Goal: Check status: Check status

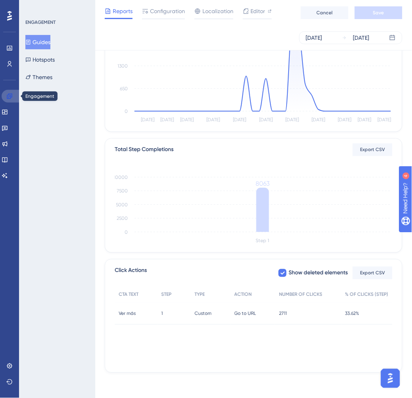
click at [10, 97] on icon at bounding box center [9, 96] width 6 height 6
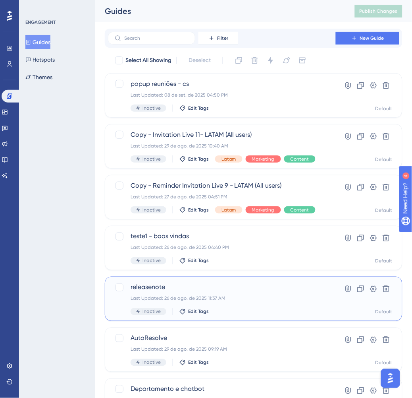
click at [276, 299] on div "Last Updated: 26 de ago. de 2025 11:37 AM" at bounding box center [222, 298] width 183 height 6
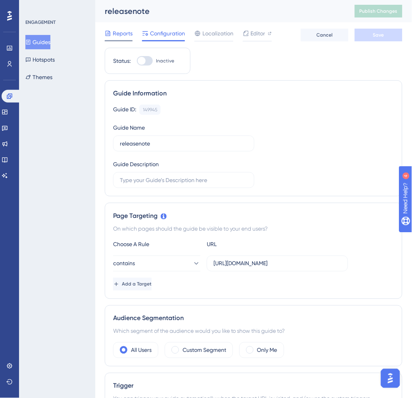
click at [122, 34] on span "Reports" at bounding box center [123, 34] width 20 height 10
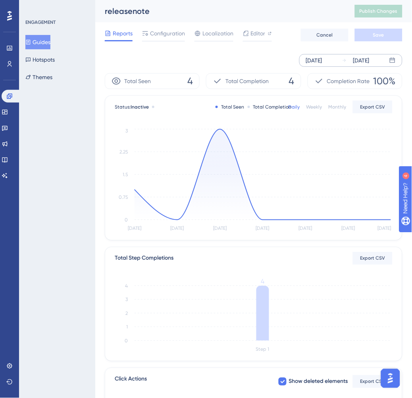
click at [317, 58] on div "[DATE]" at bounding box center [314, 61] width 16 height 10
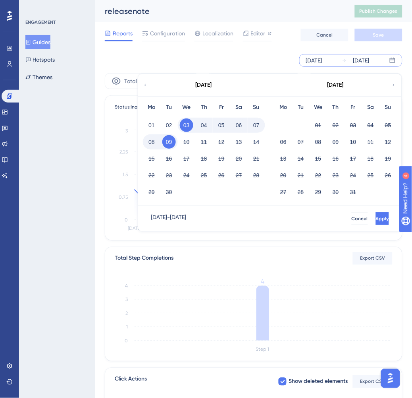
click at [147, 85] on icon at bounding box center [145, 84] width 5 height 7
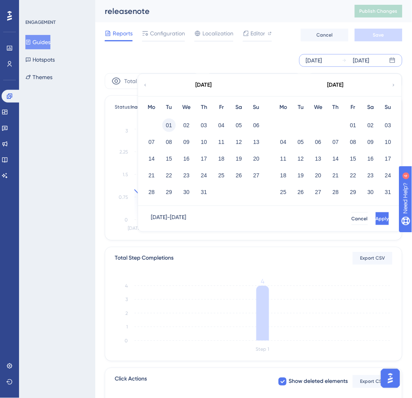
click at [175, 124] on button "01" at bounding box center [169, 125] width 14 height 14
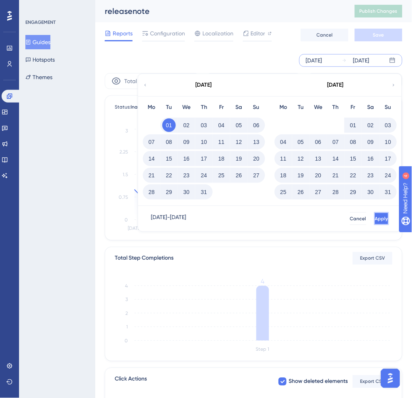
click at [375, 224] on button "Apply" at bounding box center [382, 218] width 15 height 13
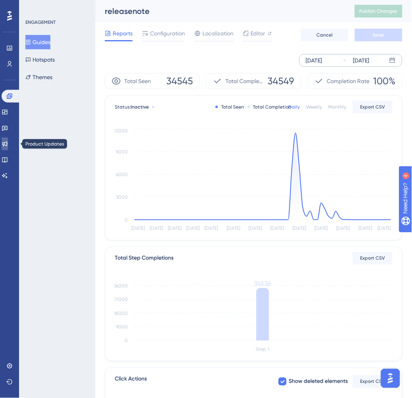
click at [8, 149] on link at bounding box center [5, 143] width 6 height 13
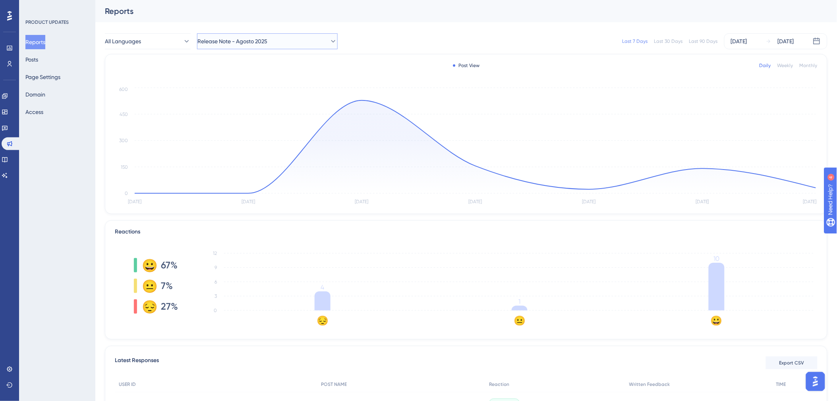
click at [287, 37] on button "Release Note - Agosto 2025" at bounding box center [267, 41] width 141 height 16
click at [272, 82] on span "Release Note - Agosto 2025" at bounding box center [237, 82] width 70 height 10
click at [412, 31] on div "All Languages Release Note - Agosto 2025 Last 7 Days Last 30 Days Last 90 Days …" at bounding box center [466, 41] width 723 height 25
drag, startPoint x: 458, startPoint y: 66, endPoint x: 487, endPoint y: 66, distance: 28.6
click at [412, 66] on div "Post View Daily Weekly Monthly" at bounding box center [466, 66] width 703 height 10
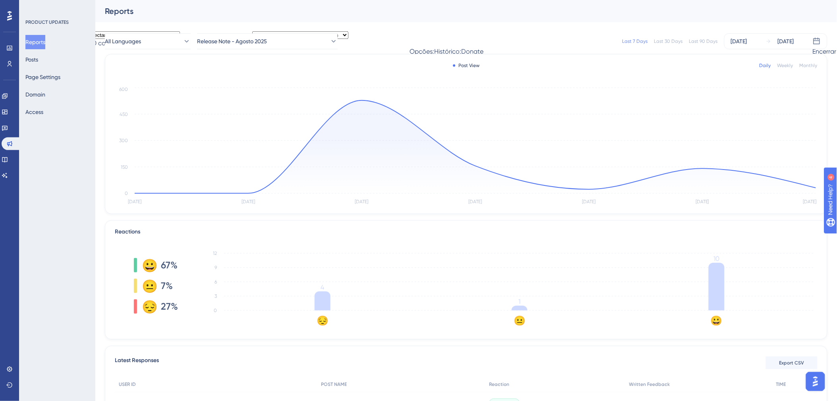
drag, startPoint x: 487, startPoint y: 66, endPoint x: 452, endPoint y: 45, distance: 41.0
click at [412, 45] on div "Last 7 Days Last 30 Days Last 90 Days [DATE] [DATE]" at bounding box center [587, 41] width 480 height 16
